Goal: Task Accomplishment & Management: Manage account settings

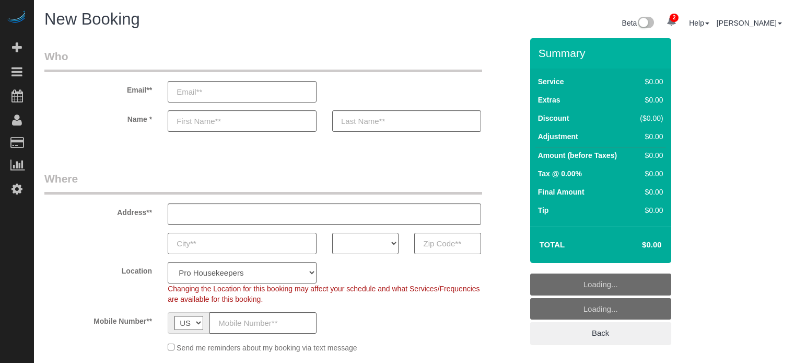
select select "4"
select select "number:9"
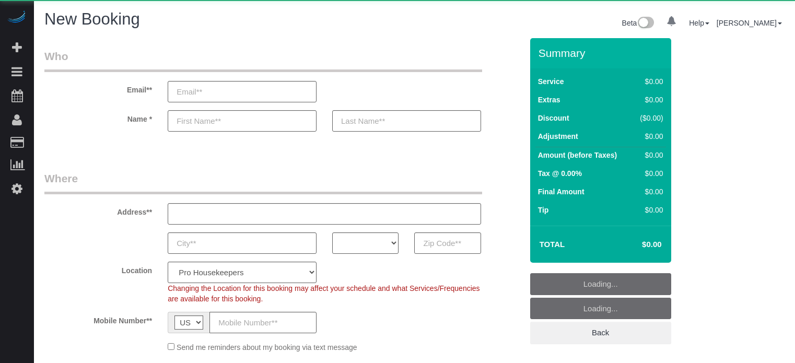
select select "4"
select select "number:9"
select select "object:1243"
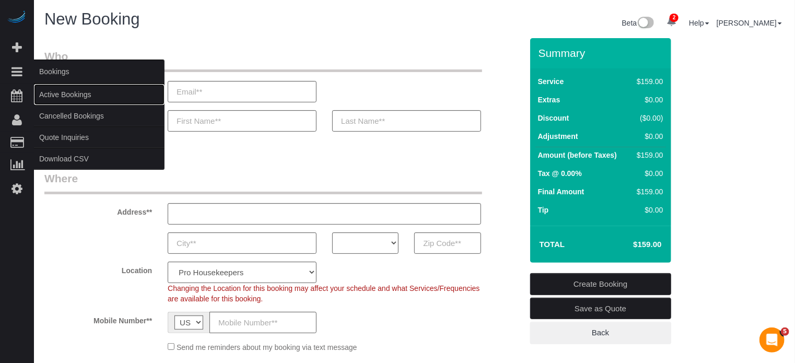
click at [64, 90] on link "Active Bookings" at bounding box center [99, 94] width 131 height 21
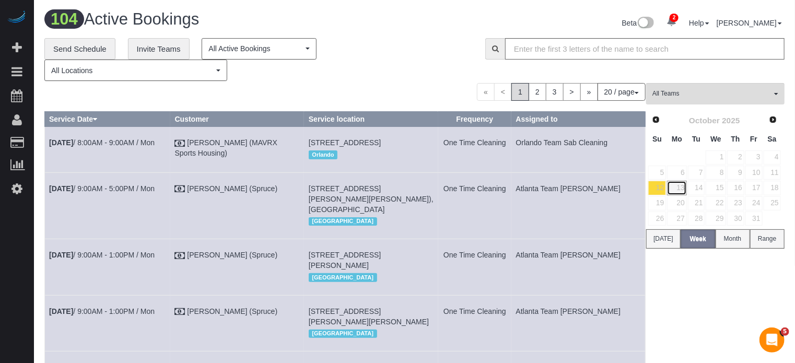
click at [682, 187] on link "13" at bounding box center [676, 188] width 19 height 14
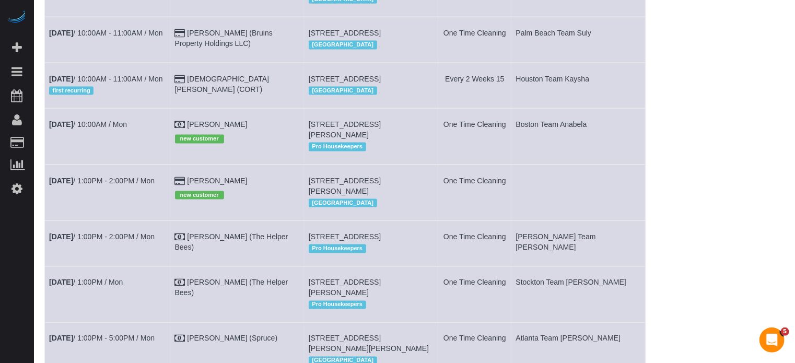
scroll to position [731, 0]
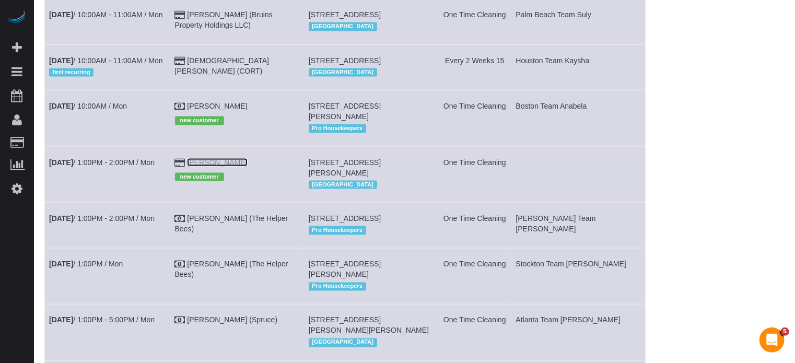
click at [230, 167] on link "[PERSON_NAME]" at bounding box center [217, 162] width 60 height 8
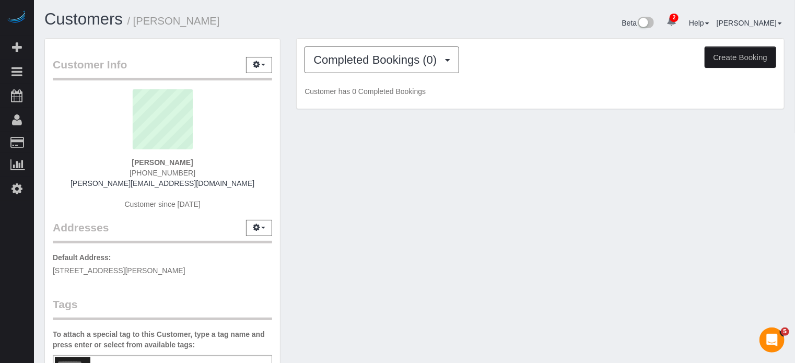
click at [331, 74] on div "Completed Bookings (0) Completed Bookings (0) Upcoming Bookings (1) Cancelled B…" at bounding box center [540, 74] width 487 height 71
click at [336, 64] on span "Completed Bookings (0)" at bounding box center [377, 59] width 129 height 13
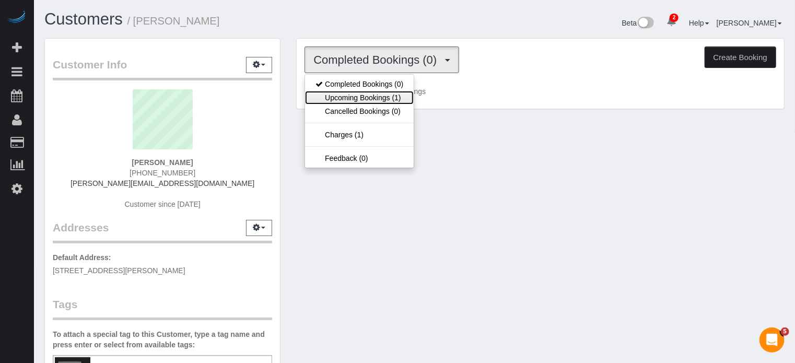
click at [349, 100] on link "Upcoming Bookings (1)" at bounding box center [359, 98] width 109 height 14
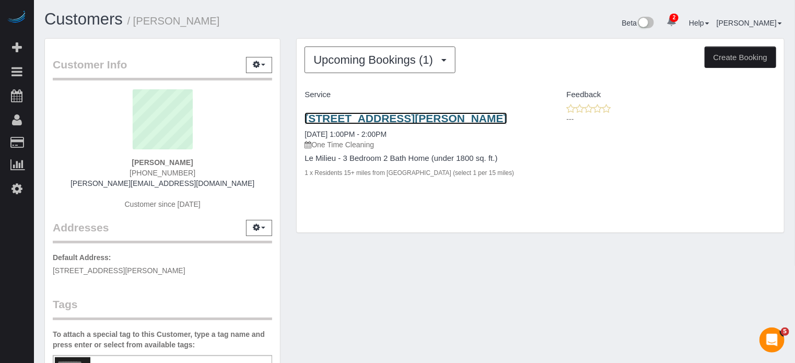
click at [430, 119] on link "[STREET_ADDRESS][PERSON_NAME]" at bounding box center [406, 118] width 202 height 12
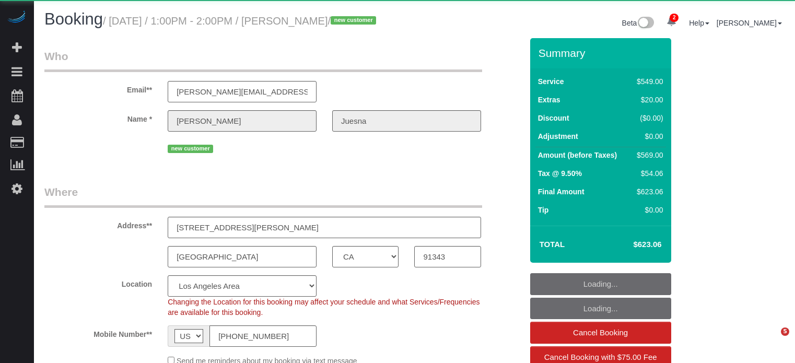
select select "CA"
select select "7"
select select "number:9"
select select "spot31"
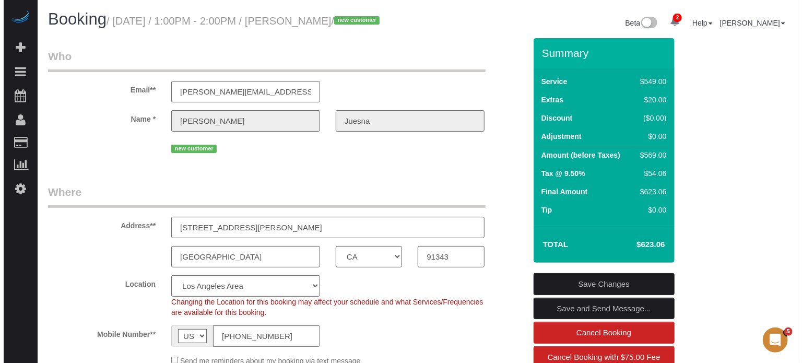
scroll to position [261, 0]
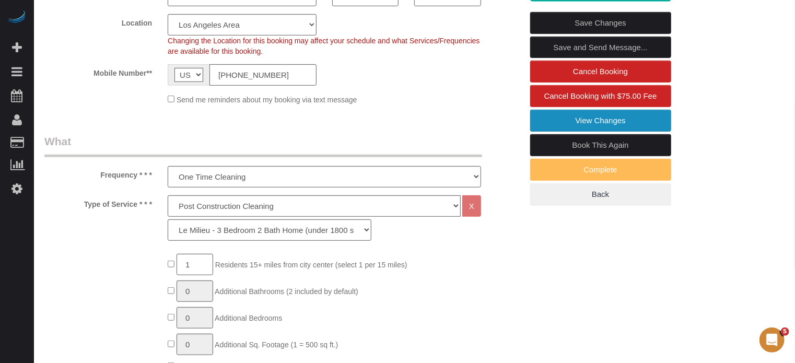
click at [549, 132] on link "View Changes" at bounding box center [600, 121] width 141 height 22
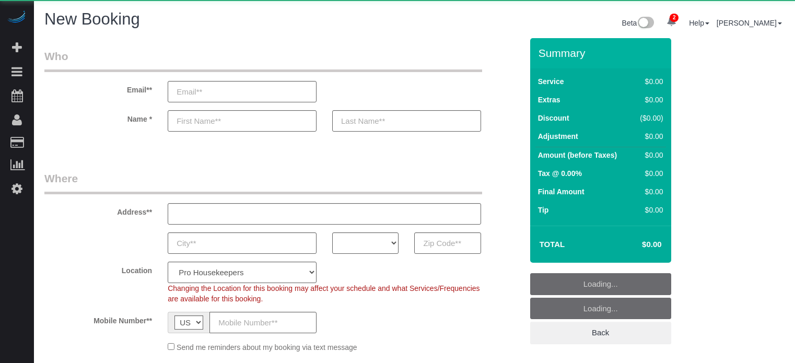
select select "4"
select select "number:9"
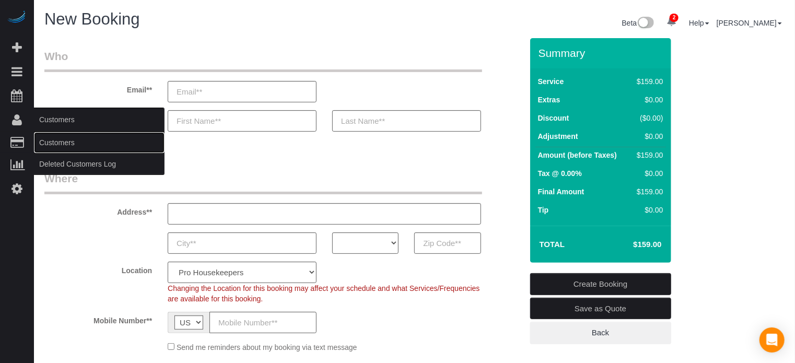
click at [60, 139] on link "Customers" at bounding box center [99, 142] width 131 height 21
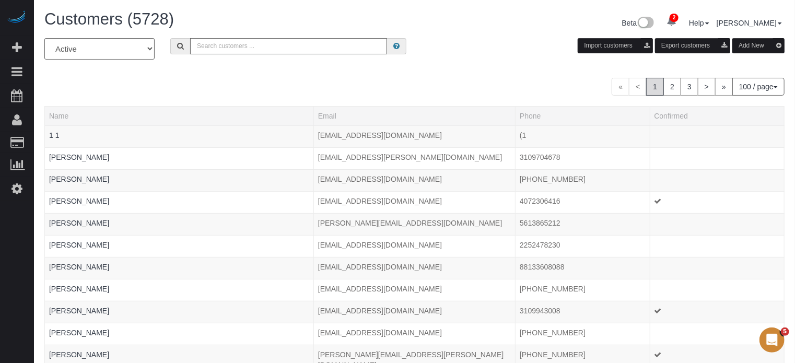
click at [243, 52] on input "text" at bounding box center [288, 46] width 197 height 16
type input "r"
type input "ethan"
